Goal: Information Seeking & Learning: Find specific fact

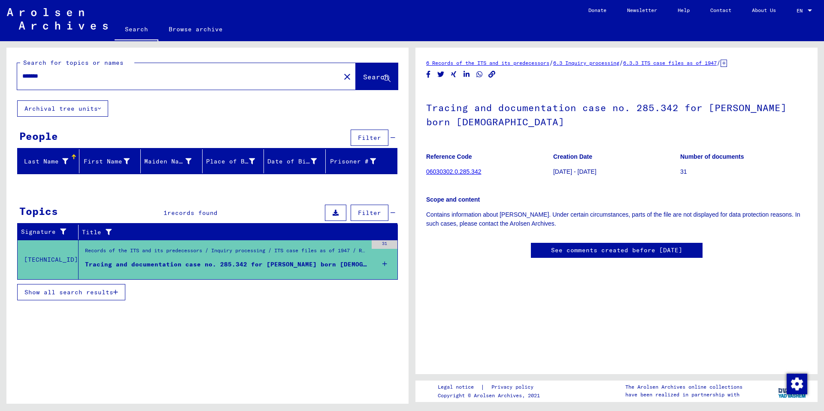
click at [41, 134] on div "People" at bounding box center [38, 135] width 39 height 15
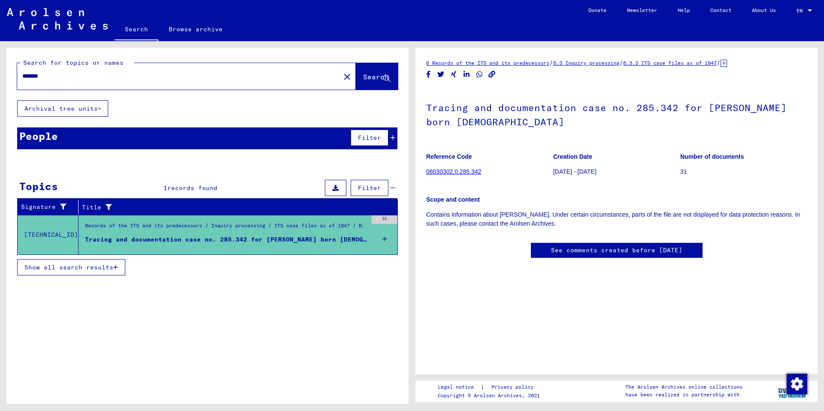
click at [41, 134] on div "People" at bounding box center [38, 135] width 39 height 15
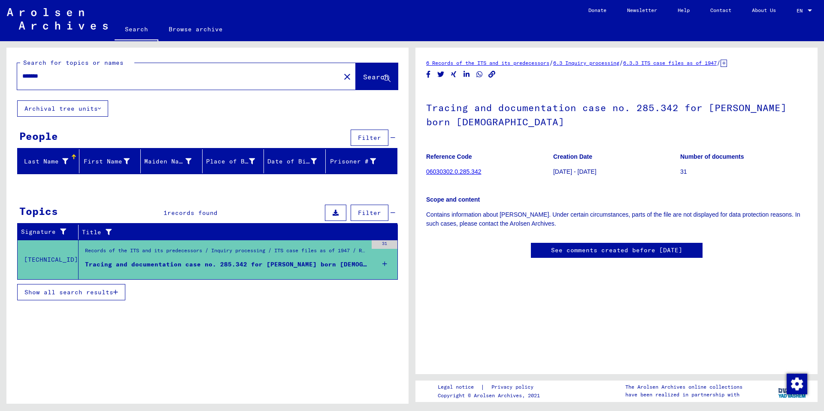
click at [56, 76] on input "*******" at bounding box center [178, 76] width 313 height 9
type input "*"
type input "**********"
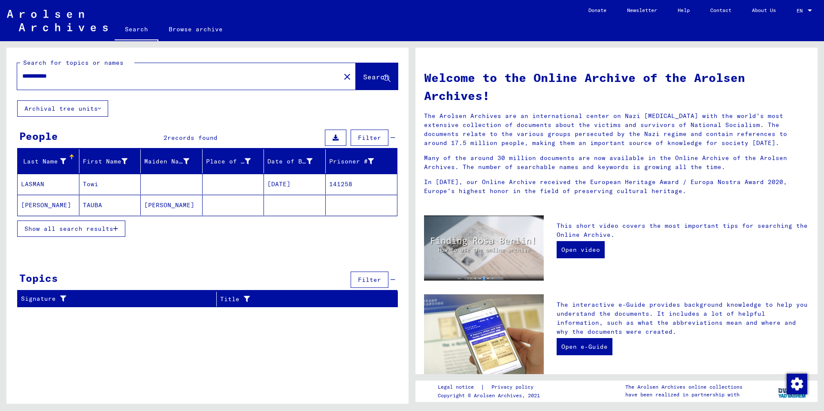
click at [45, 183] on mat-cell "LASMAN" at bounding box center [49, 184] width 62 height 21
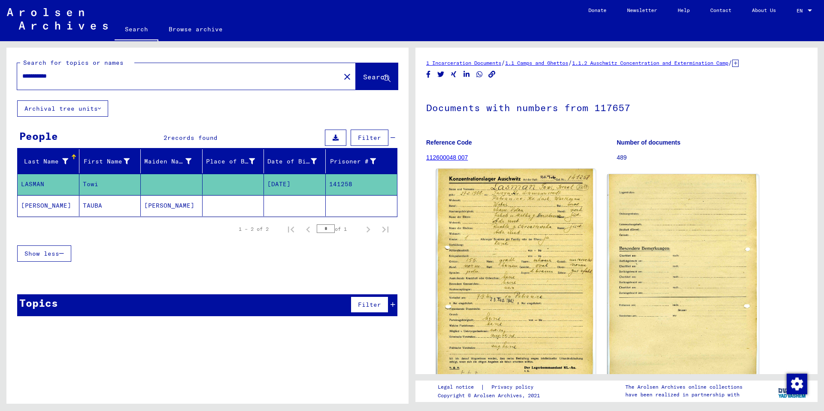
click at [508, 289] on img at bounding box center [515, 278] width 159 height 219
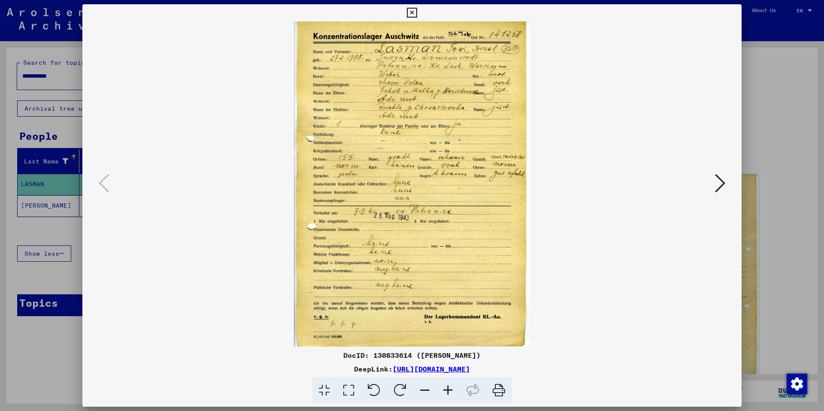
click at [486, 277] on img at bounding box center [412, 183] width 601 height 325
click at [721, 181] on icon at bounding box center [720, 183] width 10 height 21
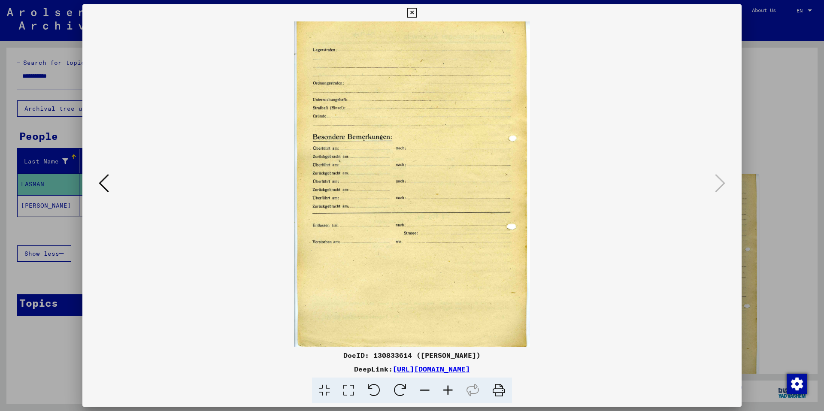
click at [268, 166] on img at bounding box center [412, 183] width 601 height 325
click at [102, 183] on icon at bounding box center [104, 183] width 10 height 21
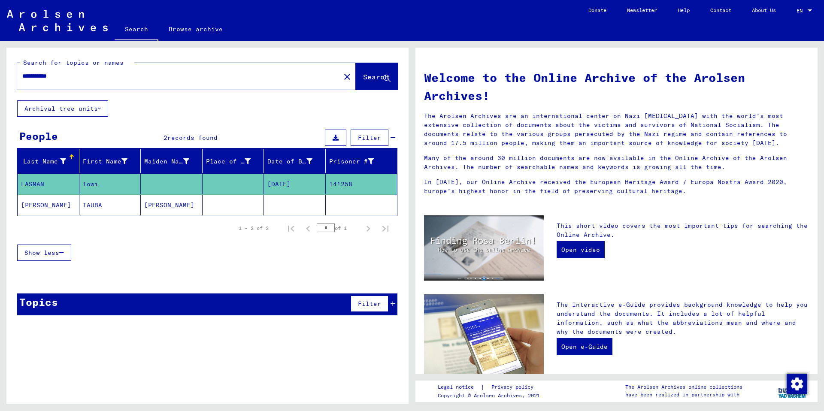
click at [95, 186] on mat-cell "Towi" at bounding box center [110, 184] width 62 height 21
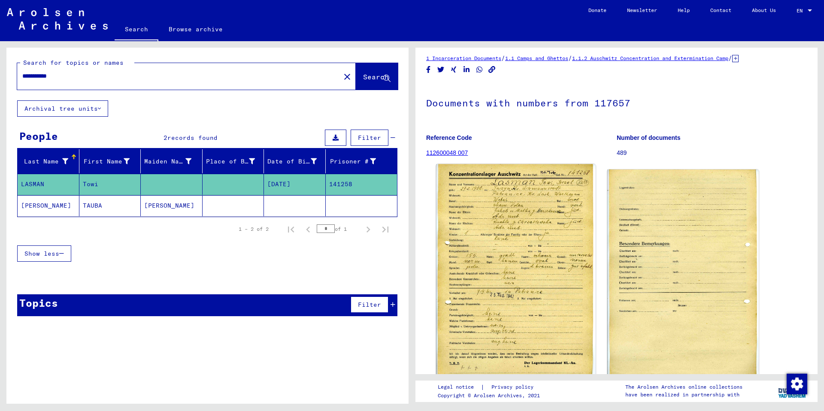
scroll to position [6, 0]
click at [525, 233] on img at bounding box center [515, 273] width 159 height 219
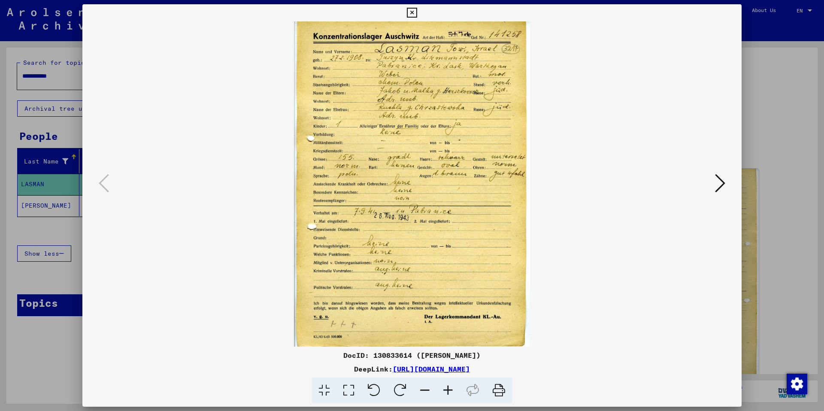
click at [722, 186] on icon at bounding box center [720, 183] width 10 height 21
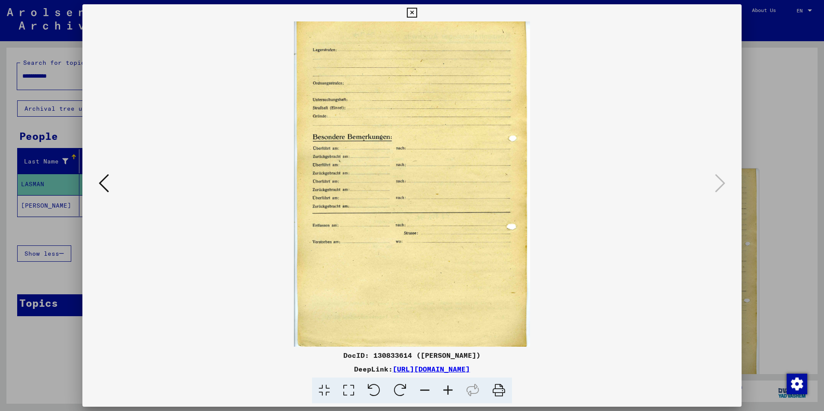
click at [100, 185] on icon at bounding box center [104, 183] width 10 height 21
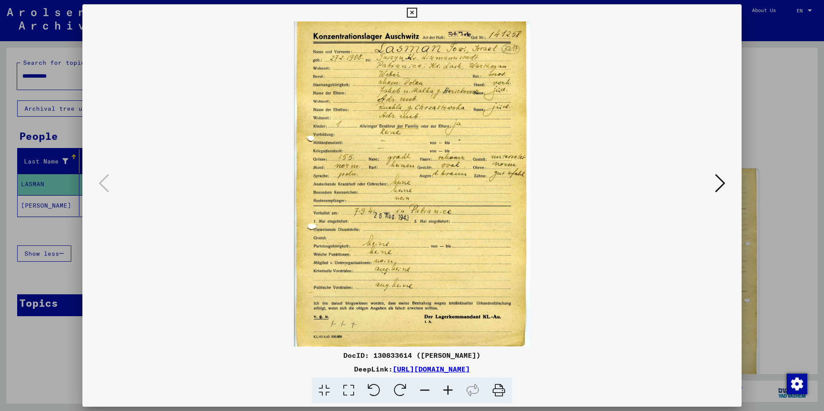
click at [396, 368] on link "[URL][DOMAIN_NAME]" at bounding box center [431, 369] width 77 height 9
